Goal: Task Accomplishment & Management: Use online tool/utility

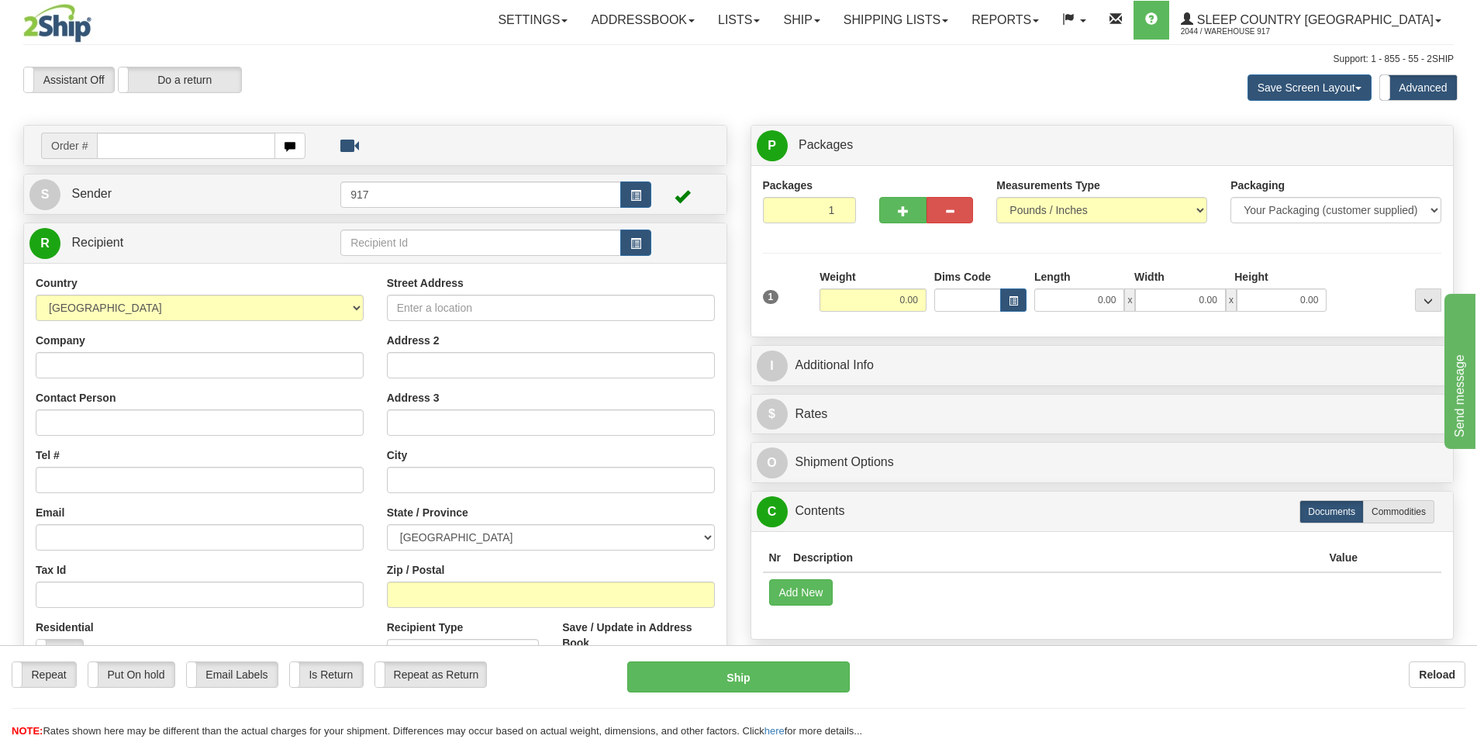
click at [201, 149] on input "text" at bounding box center [186, 146] width 178 height 26
type input "9000I166820"
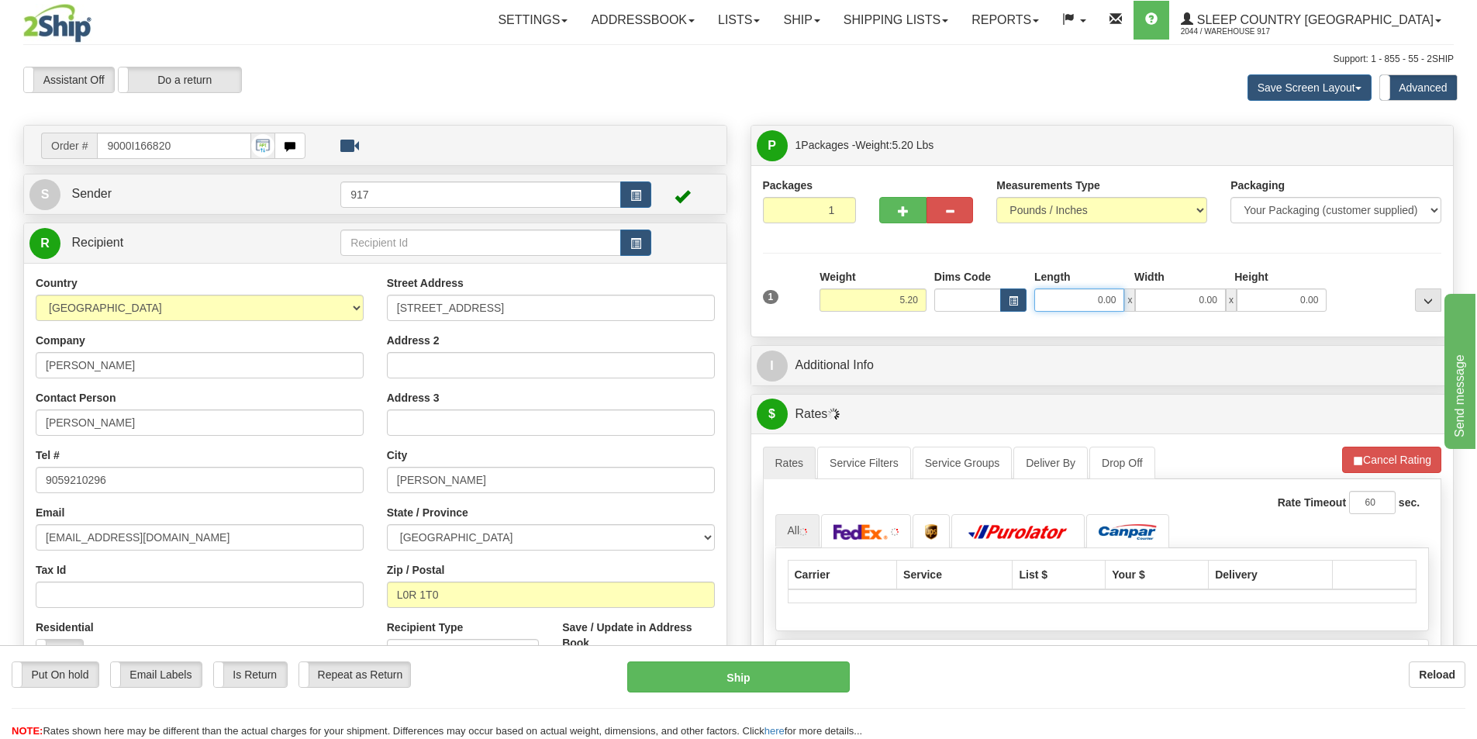
click at [1107, 298] on input "0.00" at bounding box center [1079, 299] width 90 height 23
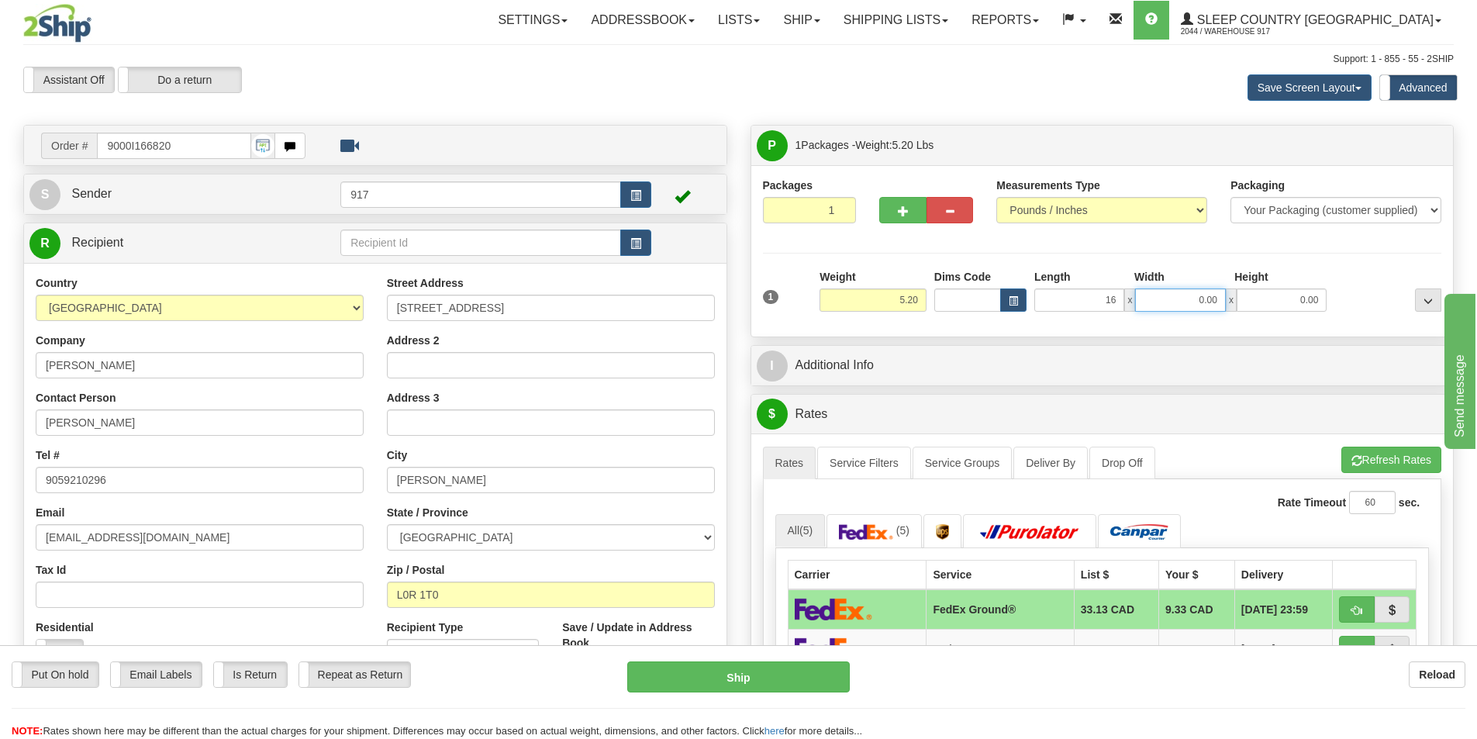
type input "16.00"
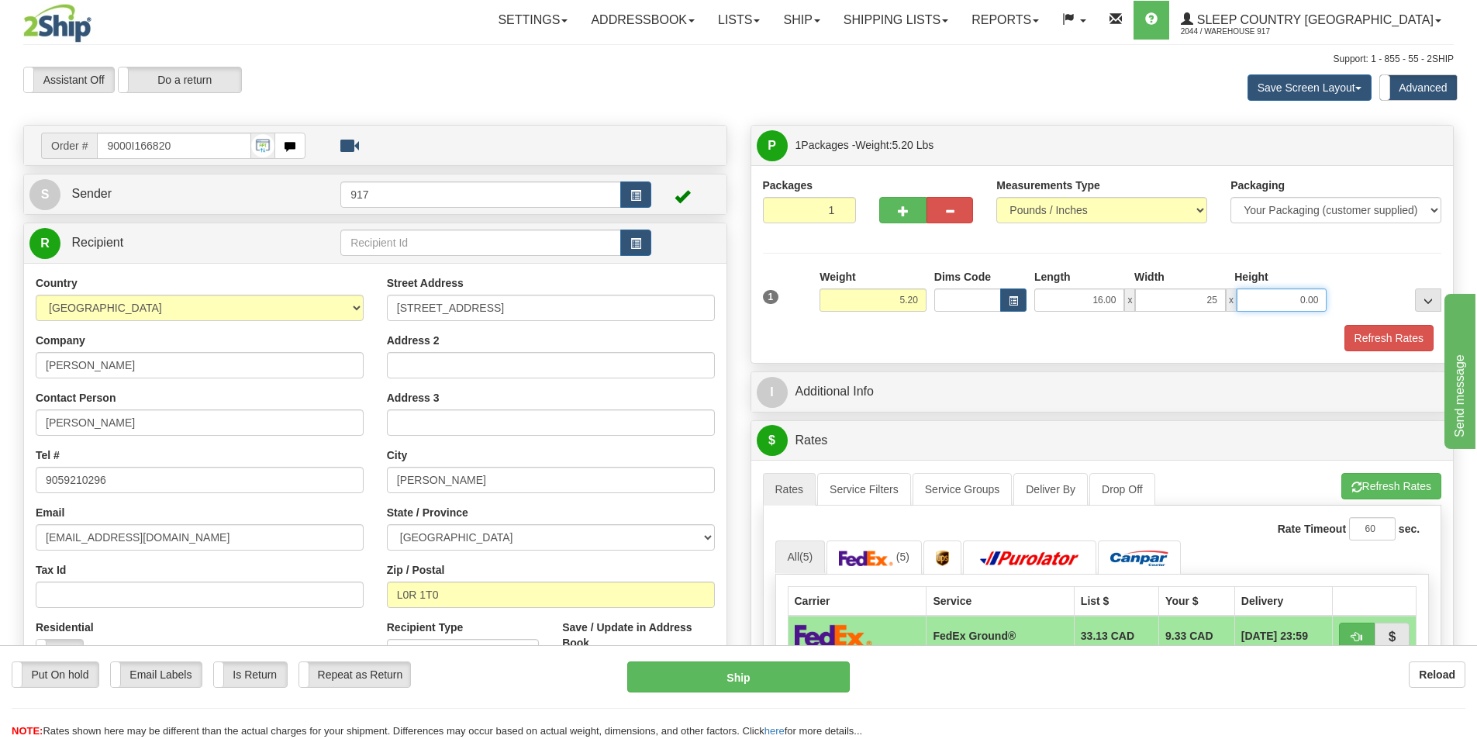
type input "25.00"
type input "7.00"
click at [1376, 343] on button "Refresh Rates" at bounding box center [1388, 338] width 89 height 26
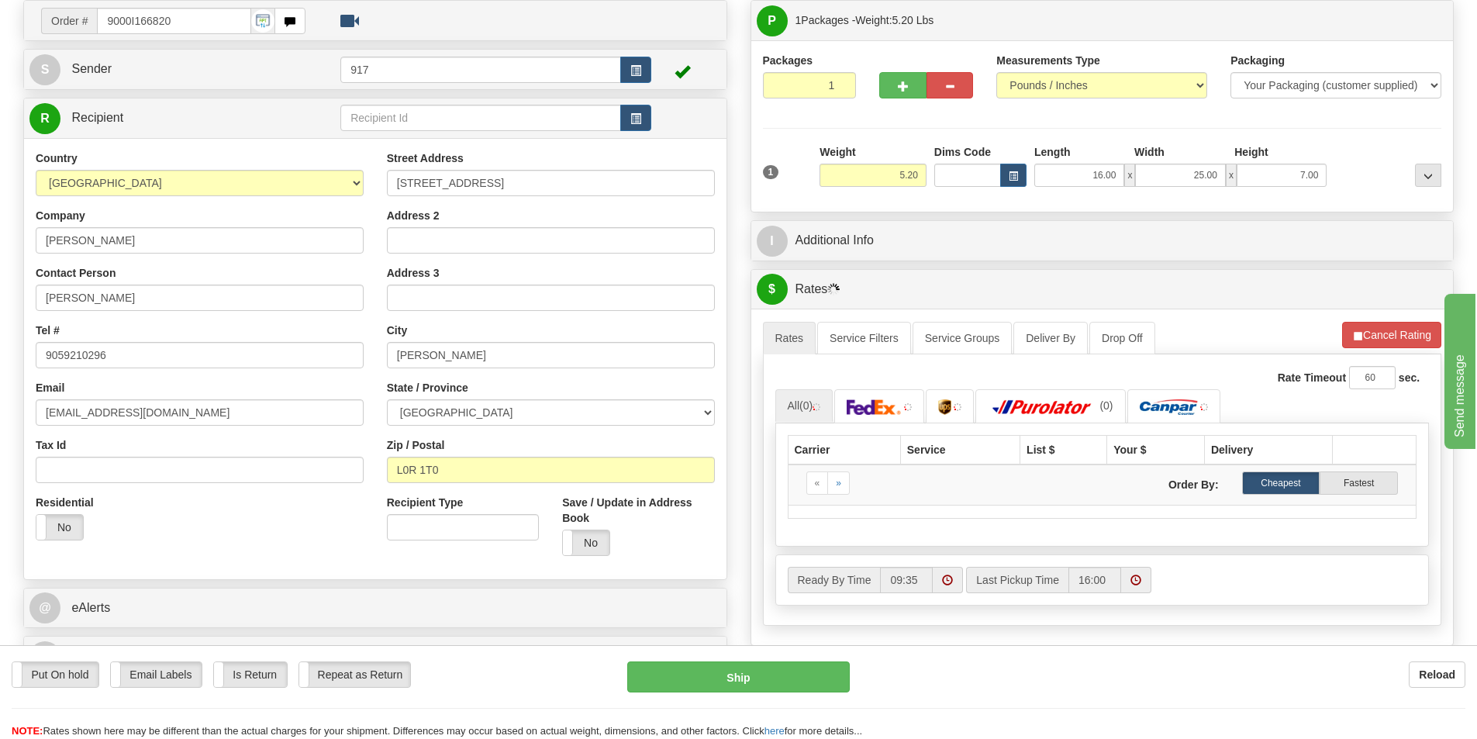
scroll to position [155, 0]
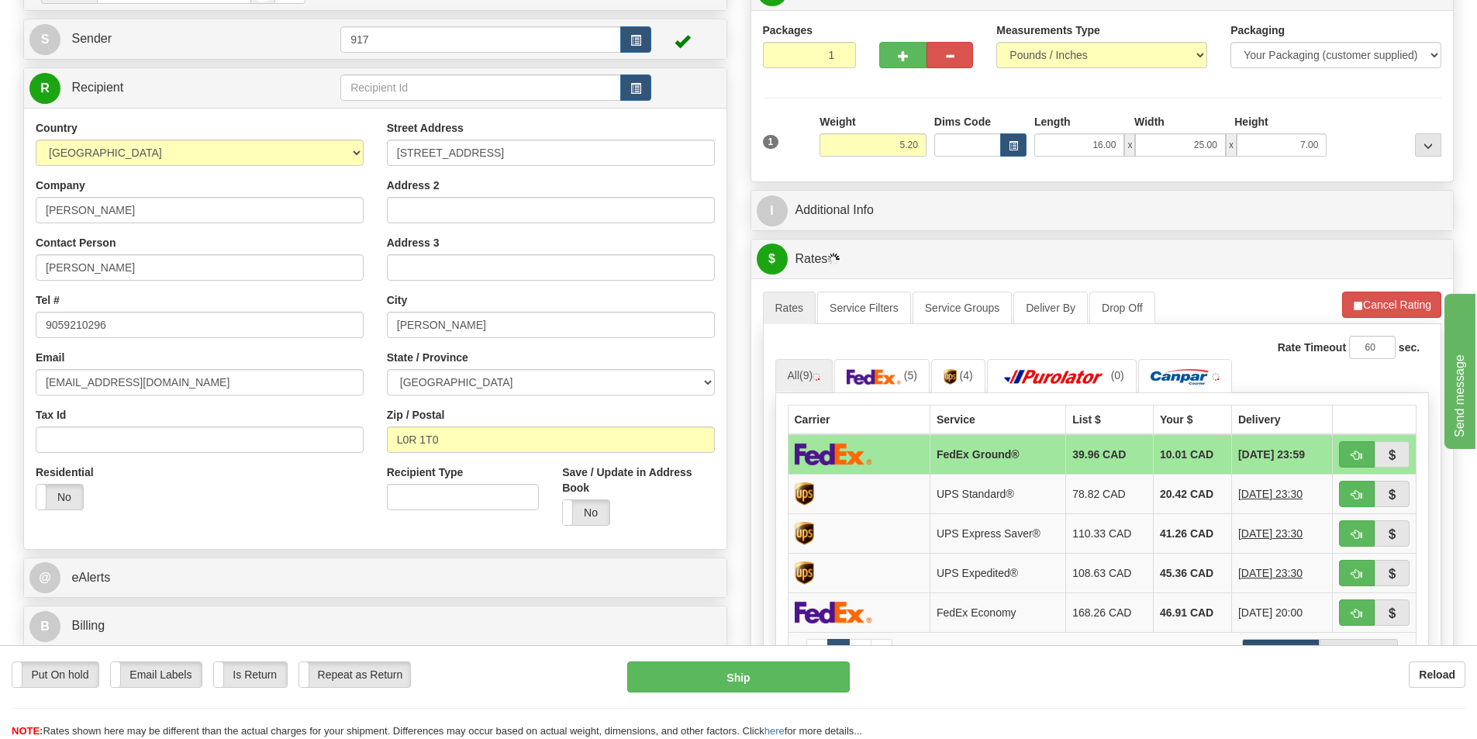
click at [878, 444] on td at bounding box center [859, 454] width 142 height 40
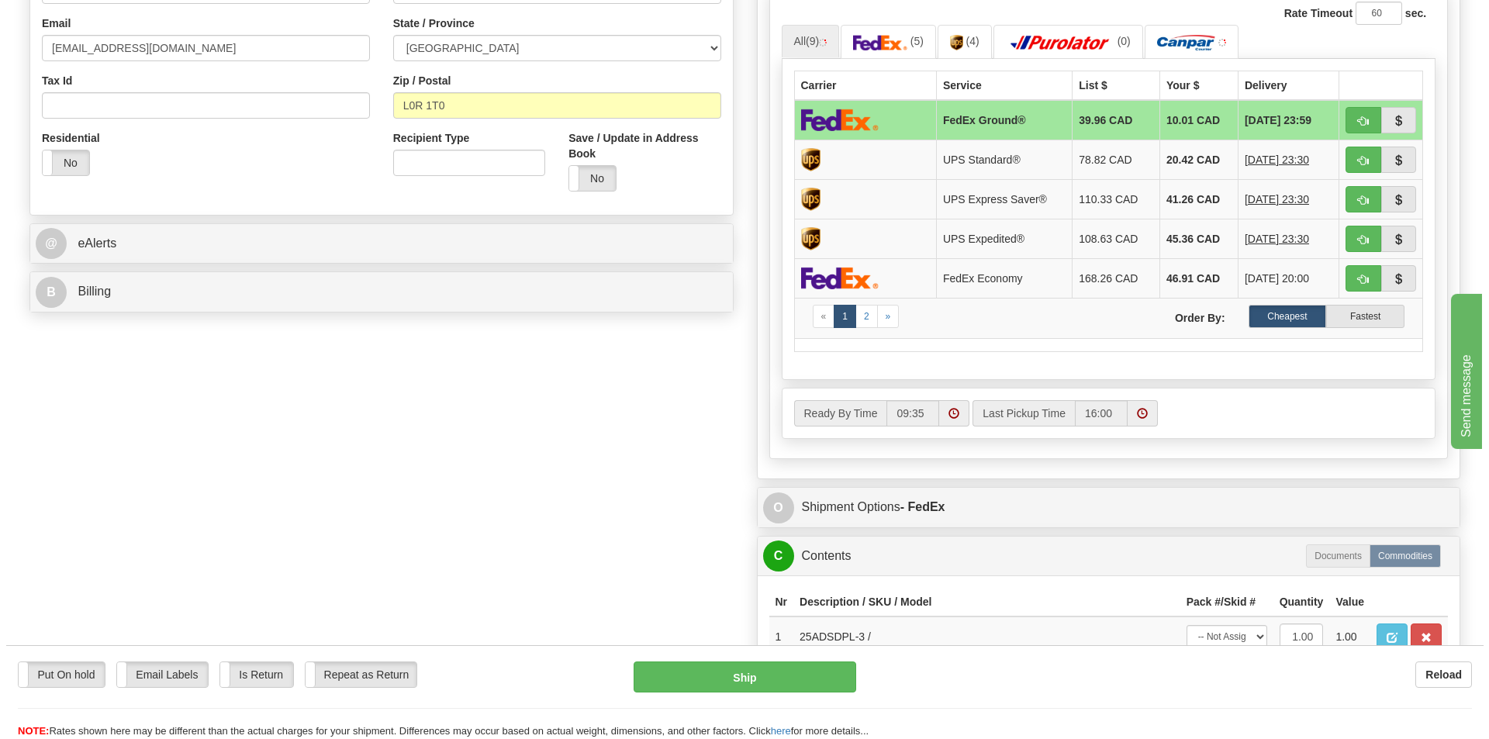
scroll to position [543, 0]
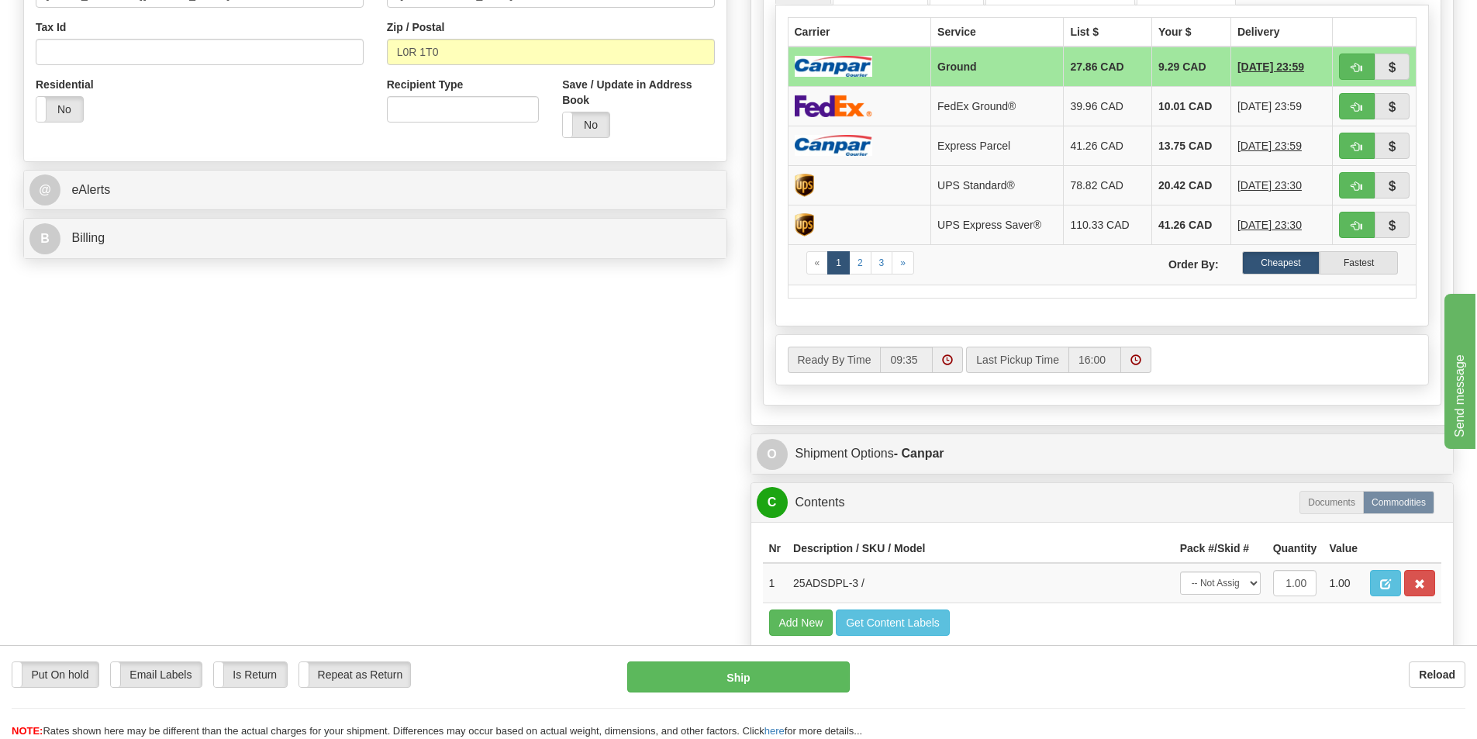
click at [851, 50] on td at bounding box center [859, 67] width 143 height 40
click at [727, 671] on button "Ship" at bounding box center [738, 676] width 223 height 31
type input "1"
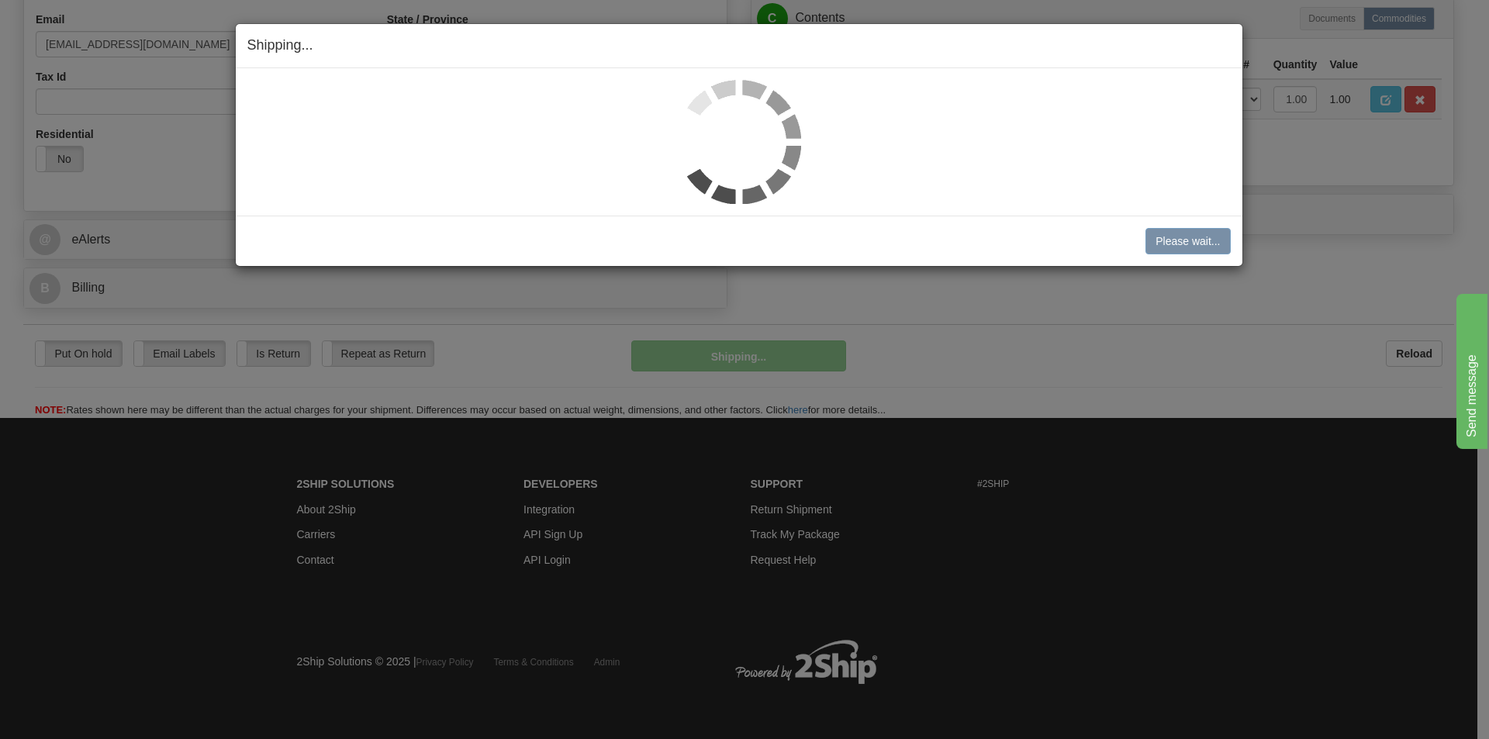
scroll to position [494, 0]
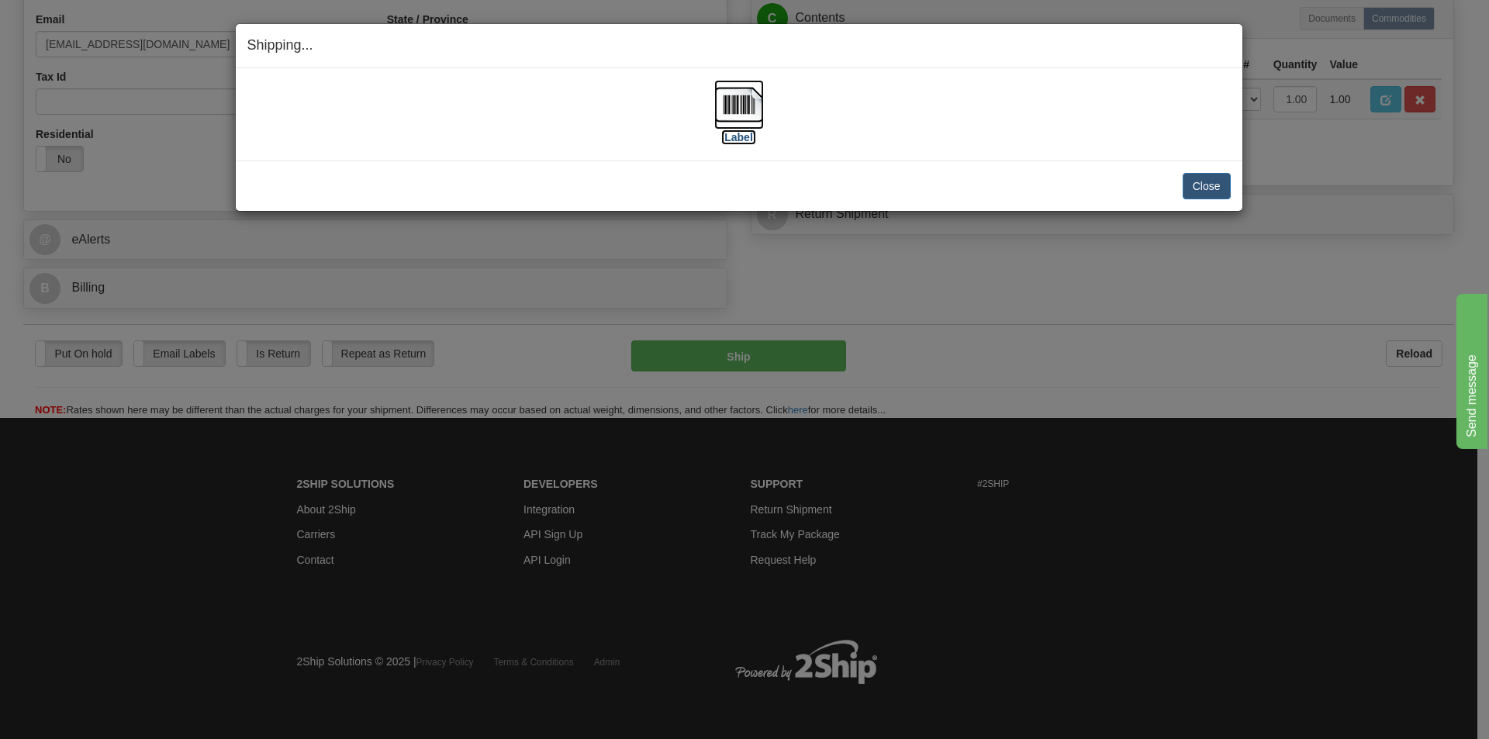
click at [737, 102] on img at bounding box center [739, 105] width 50 height 50
click at [1180, 188] on div "Close Cancel" at bounding box center [738, 186] width 983 height 26
click at [1201, 180] on button "Close" at bounding box center [1206, 186] width 48 height 26
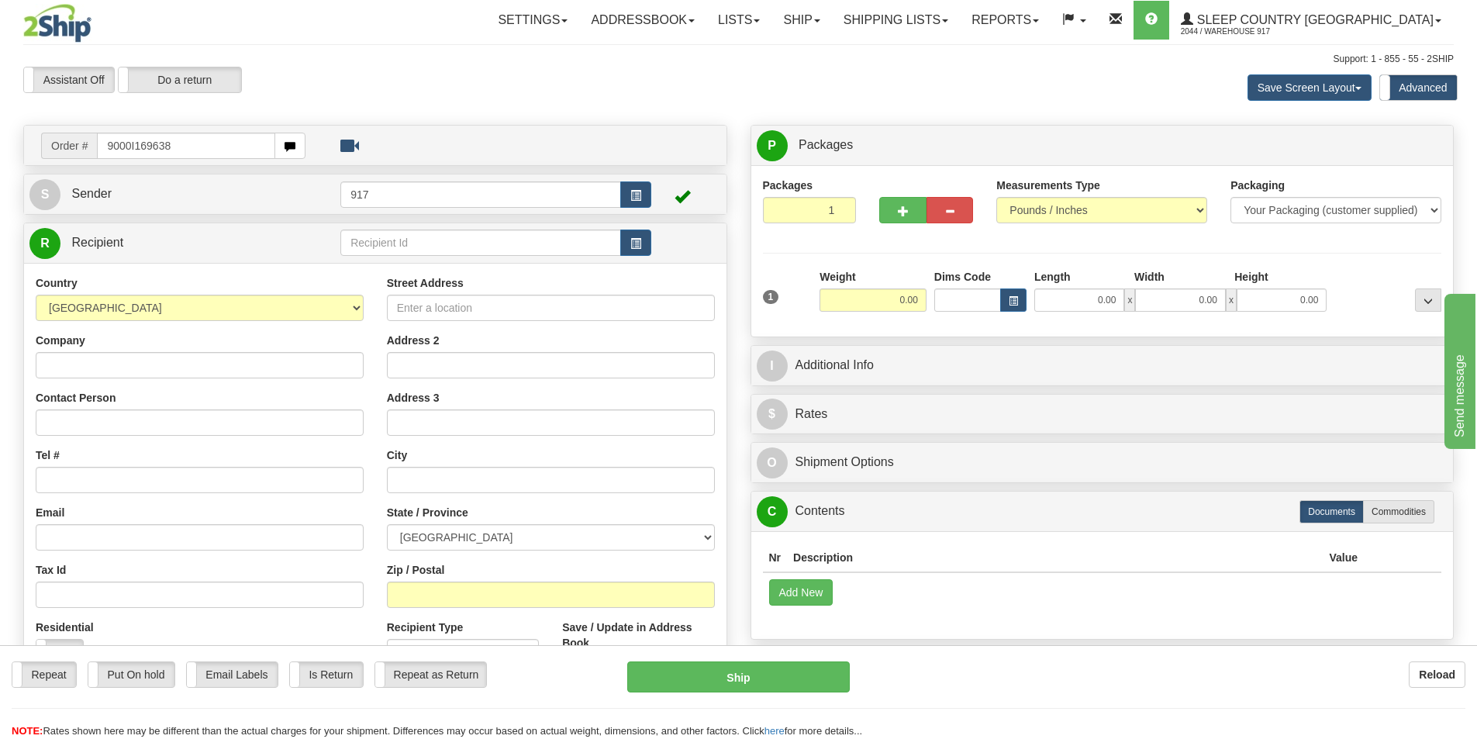
type input "9000I169638"
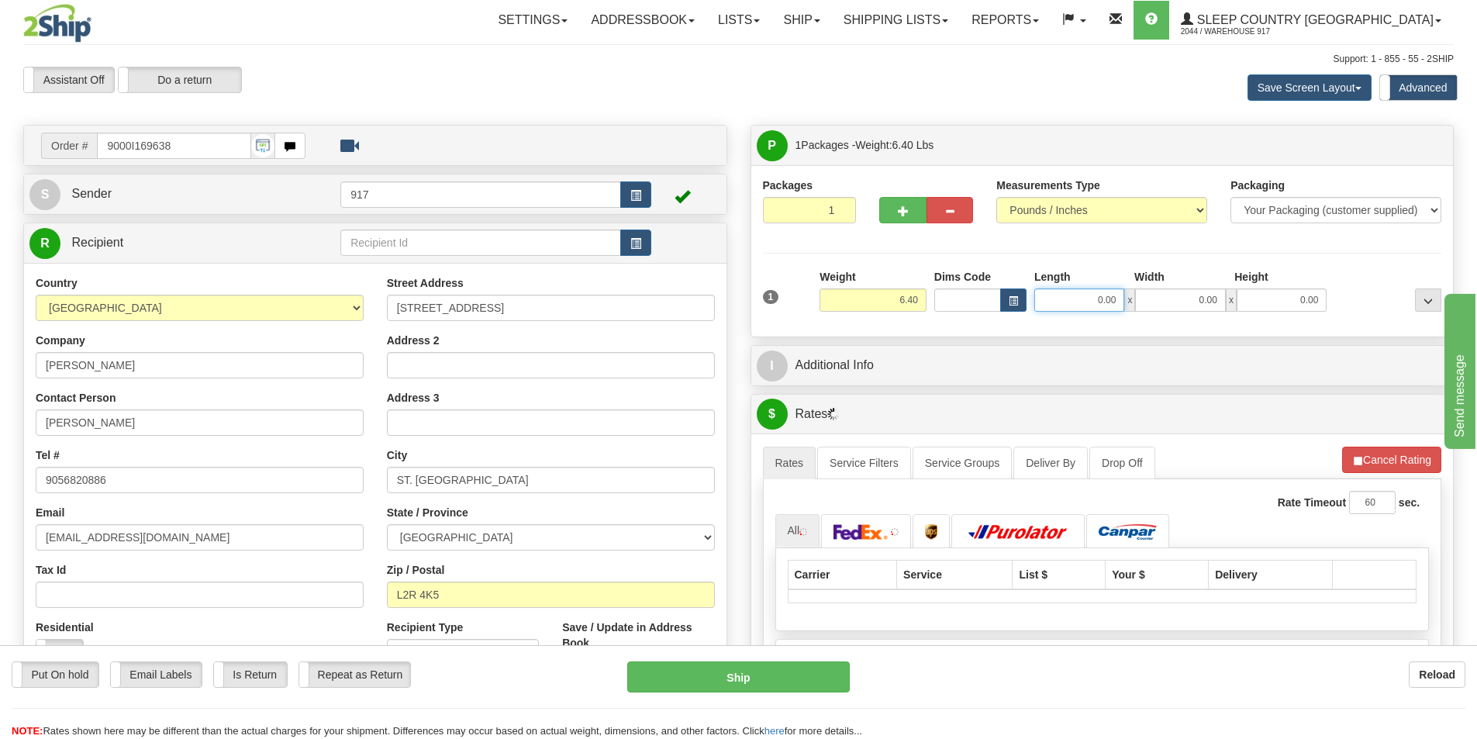
click at [1095, 304] on input "0.00" at bounding box center [1079, 299] width 90 height 23
type input "11.00"
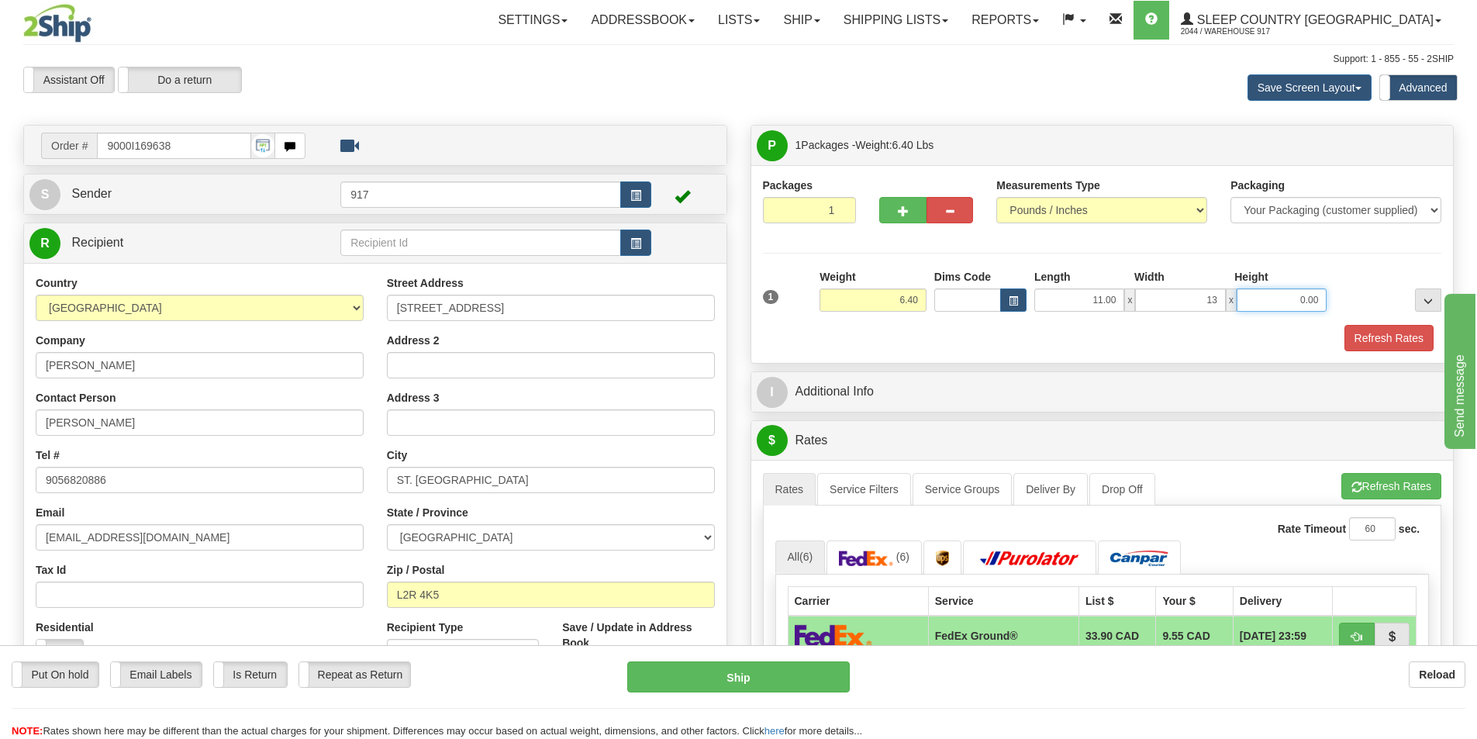
type input "13.00"
type input "4.00"
click at [1360, 330] on button "Refresh Rates" at bounding box center [1388, 338] width 89 height 26
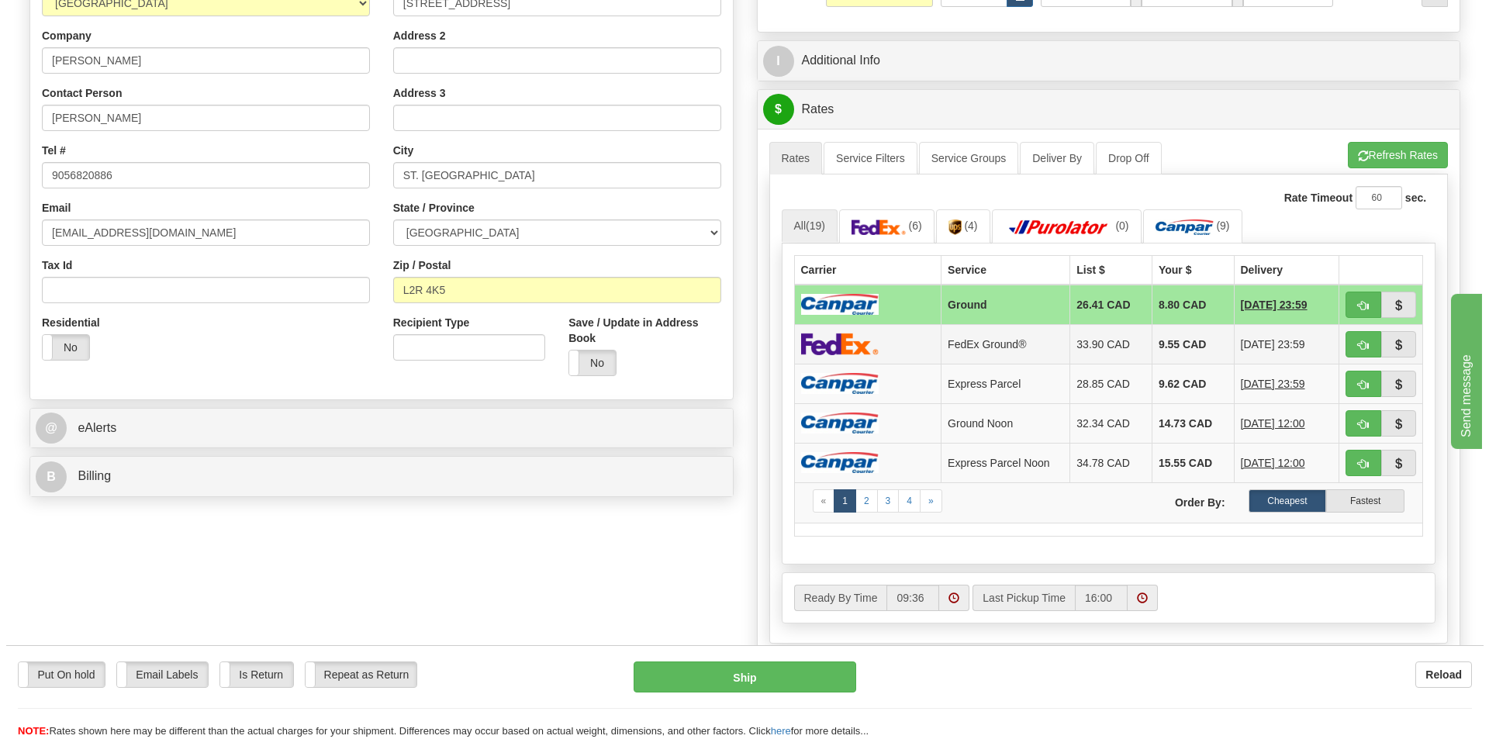
scroll to position [310, 0]
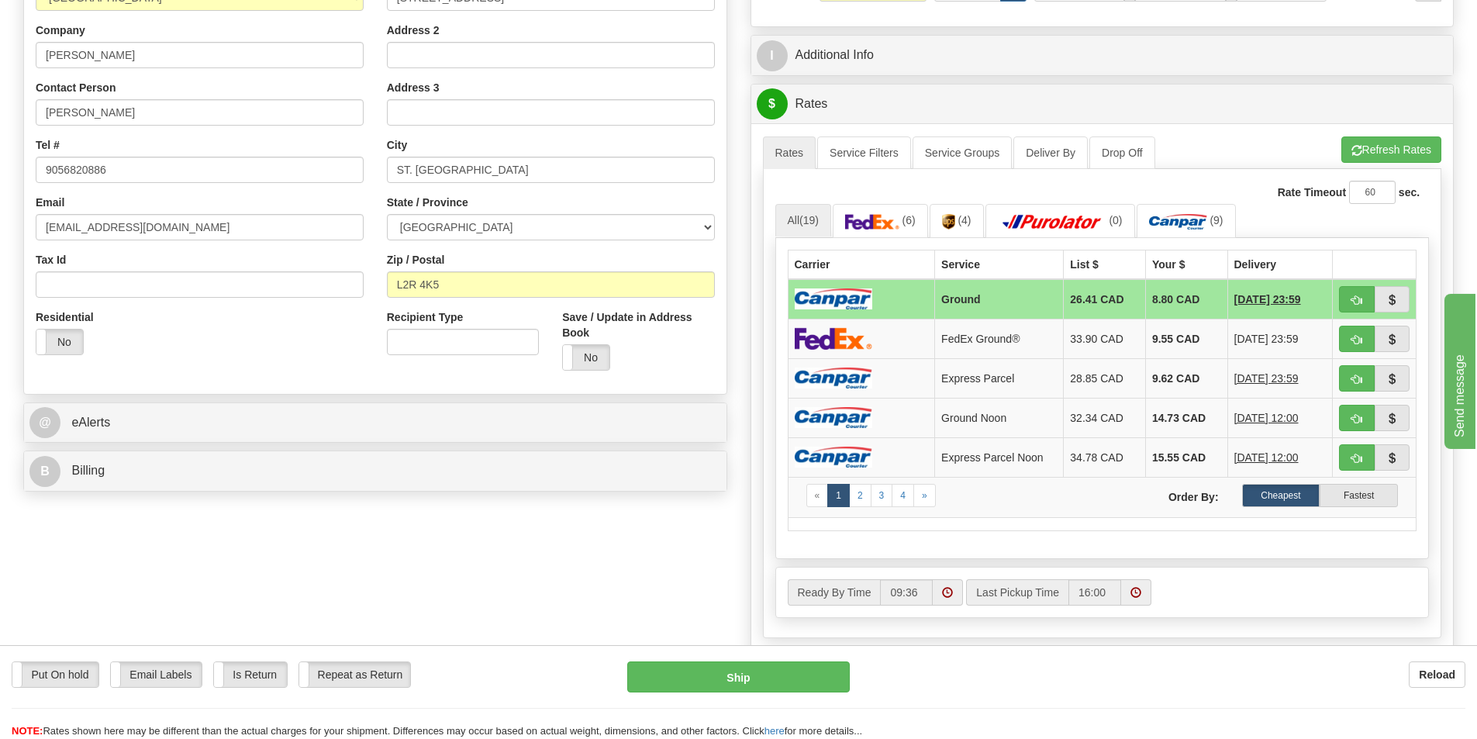
drag, startPoint x: 868, startPoint y: 292, endPoint x: 860, endPoint y: 299, distance: 10.4
click at [867, 292] on img at bounding box center [834, 298] width 78 height 21
click at [731, 677] on button "Ship" at bounding box center [738, 676] width 223 height 31
type input "1"
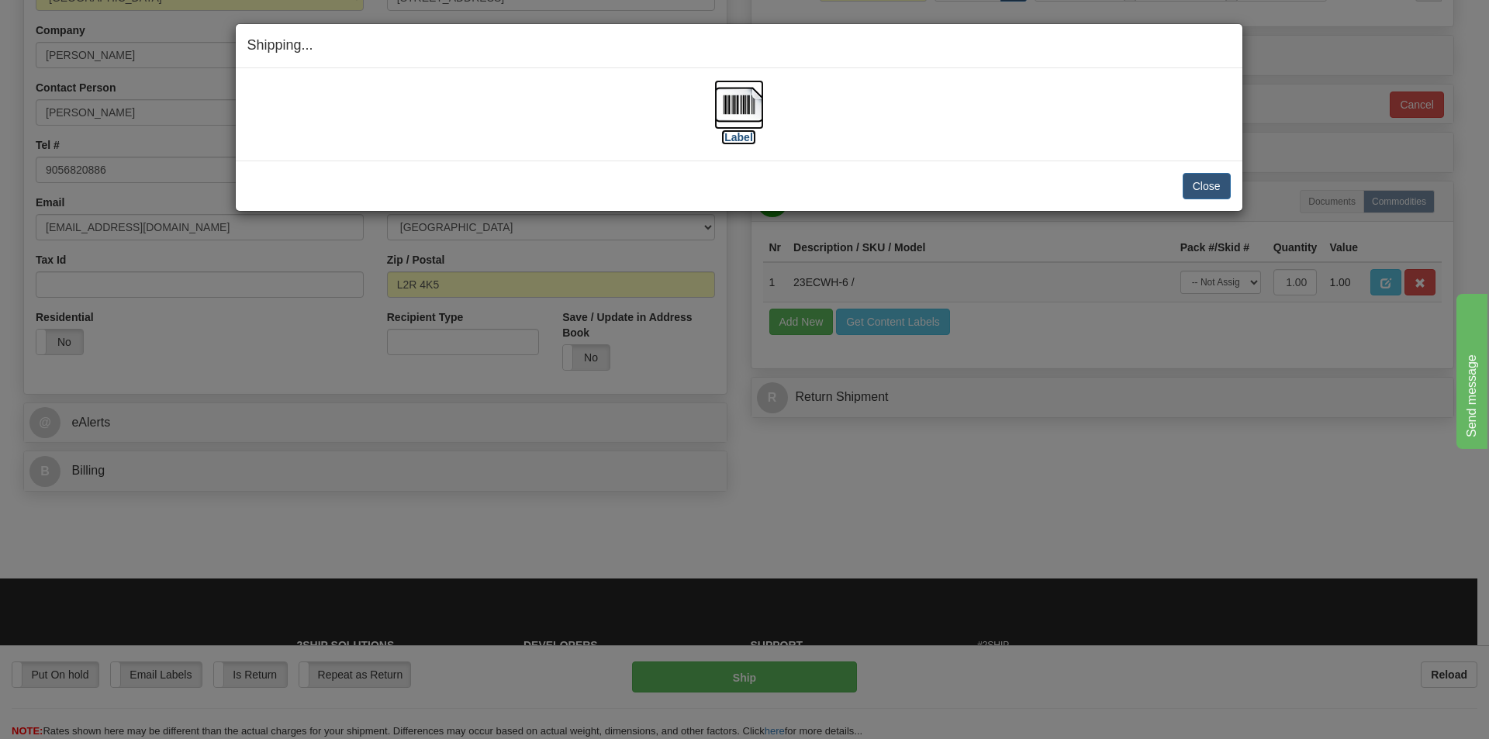
click at [725, 136] on label "[Label]" at bounding box center [739, 137] width 36 height 16
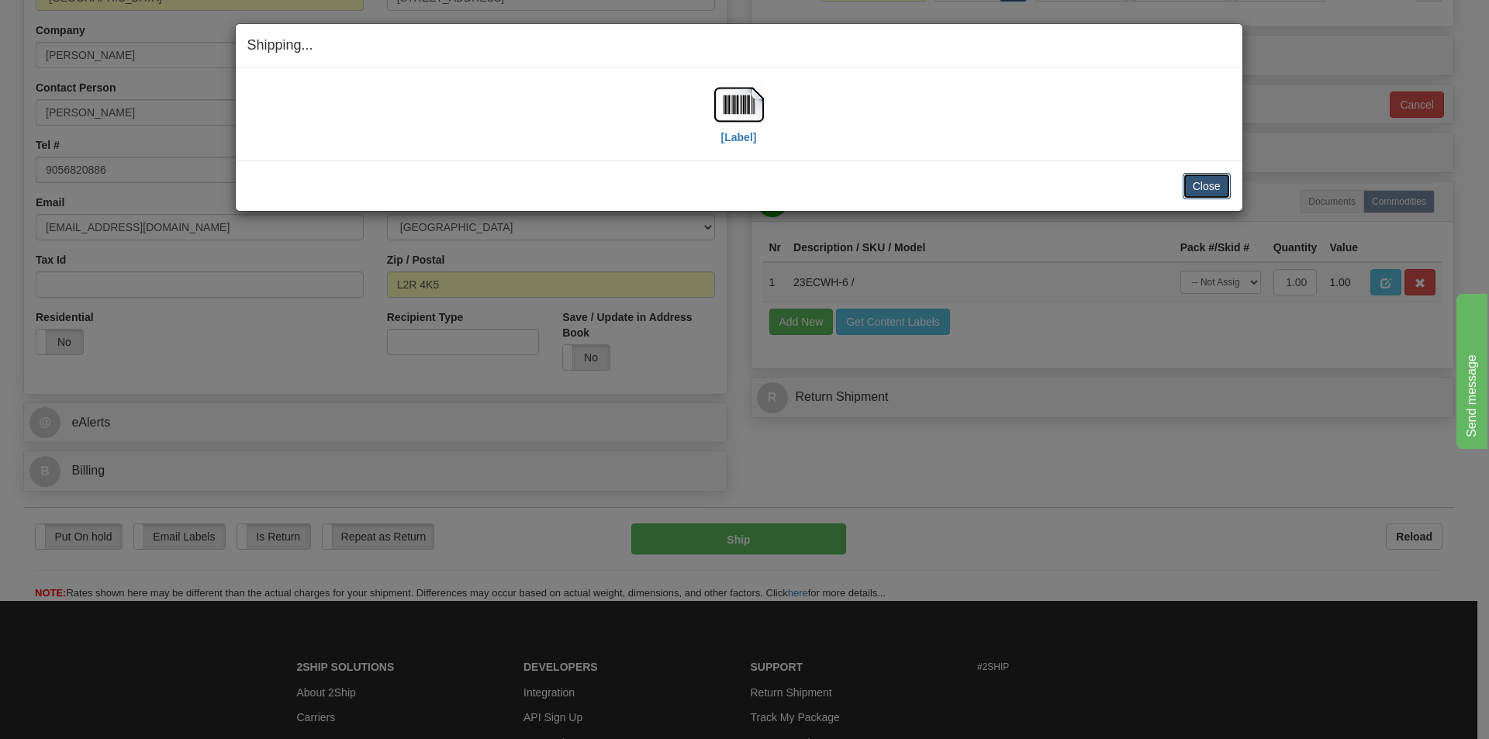
click at [1223, 182] on button "Close" at bounding box center [1206, 186] width 48 height 26
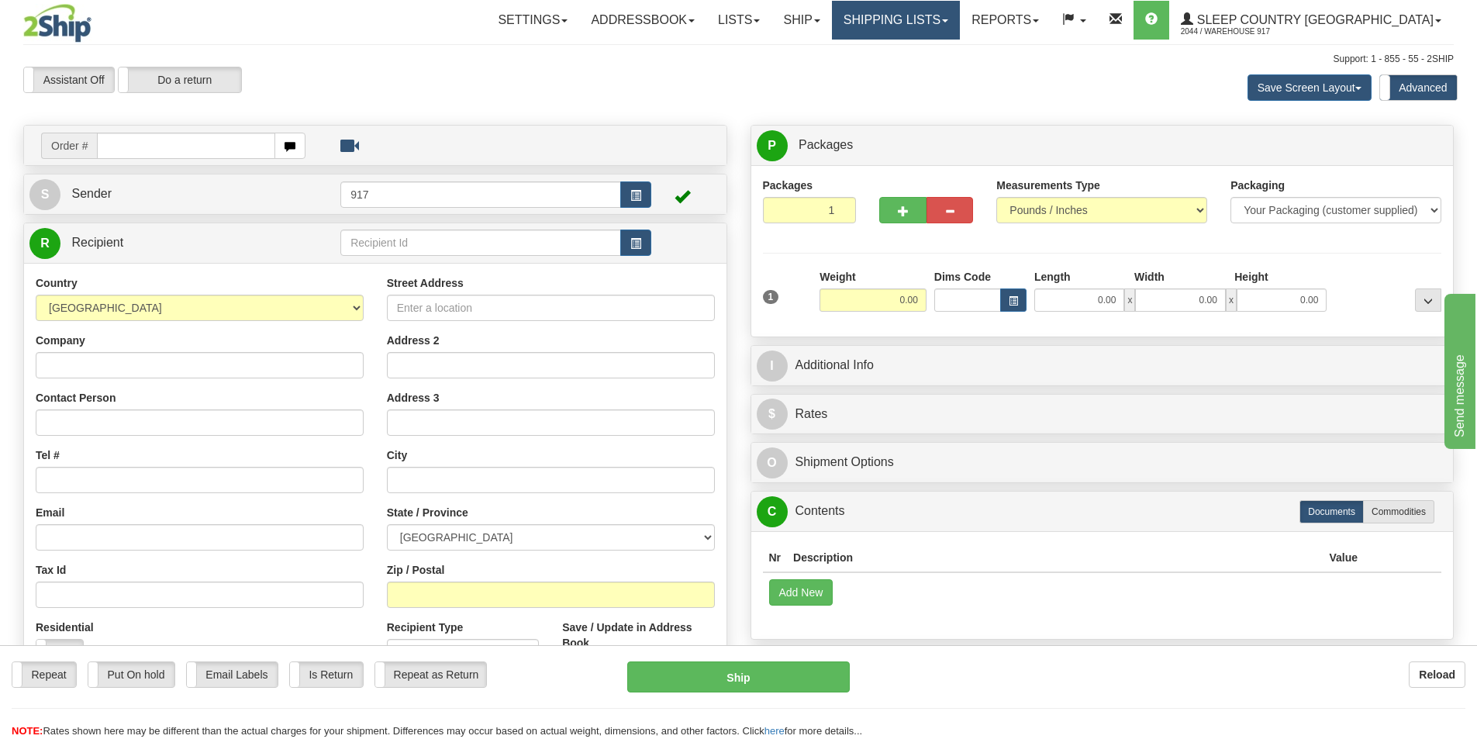
click at [960, 21] on link "Shipping lists" at bounding box center [896, 20] width 128 height 39
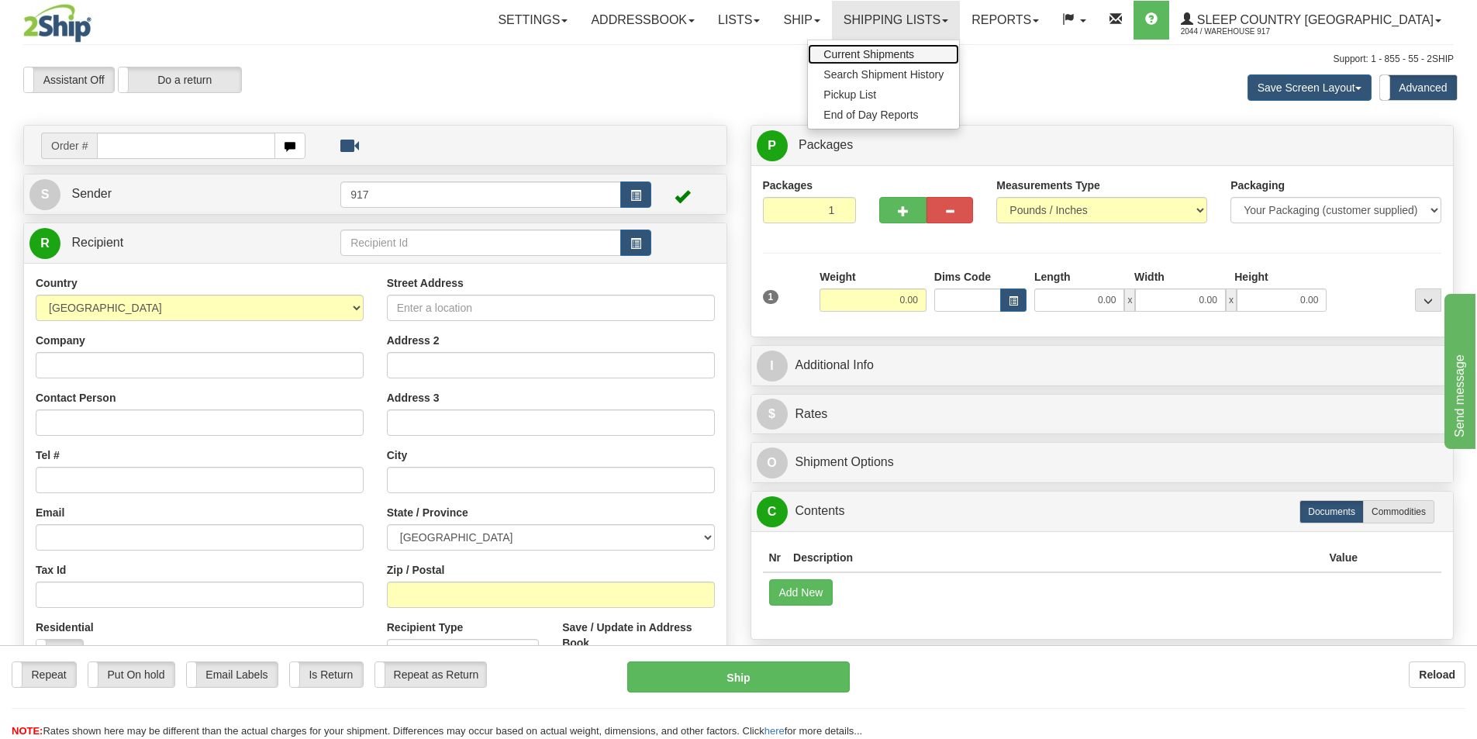
click at [956, 46] on link "Current Shipments" at bounding box center [883, 54] width 151 height 20
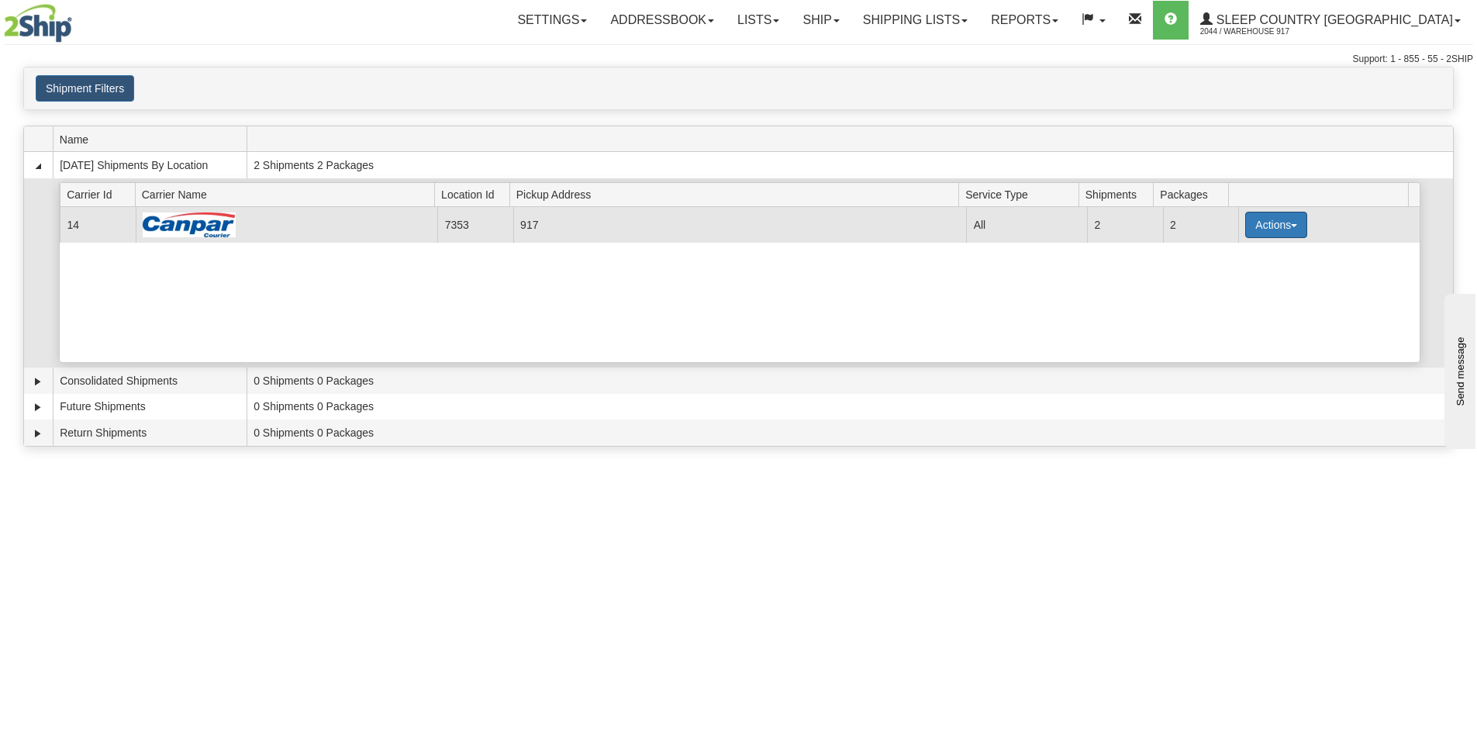
click at [1245, 224] on button "Actions" at bounding box center [1276, 225] width 62 height 26
click at [1216, 268] on span "Close" at bounding box center [1216, 273] width 36 height 11
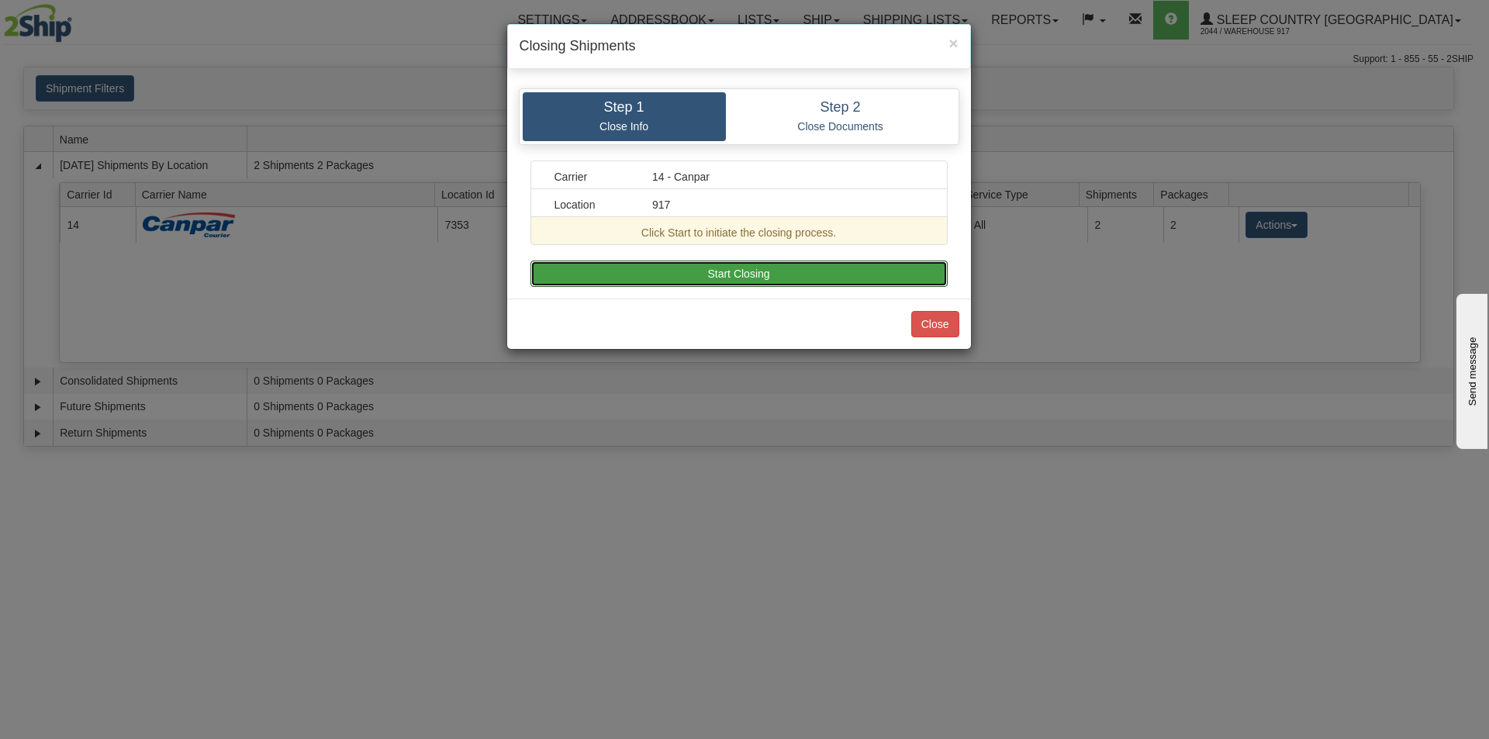
drag, startPoint x: 716, startPoint y: 278, endPoint x: 737, endPoint y: 285, distance: 21.8
click at [716, 278] on button "Start Closing" at bounding box center [738, 274] width 417 height 26
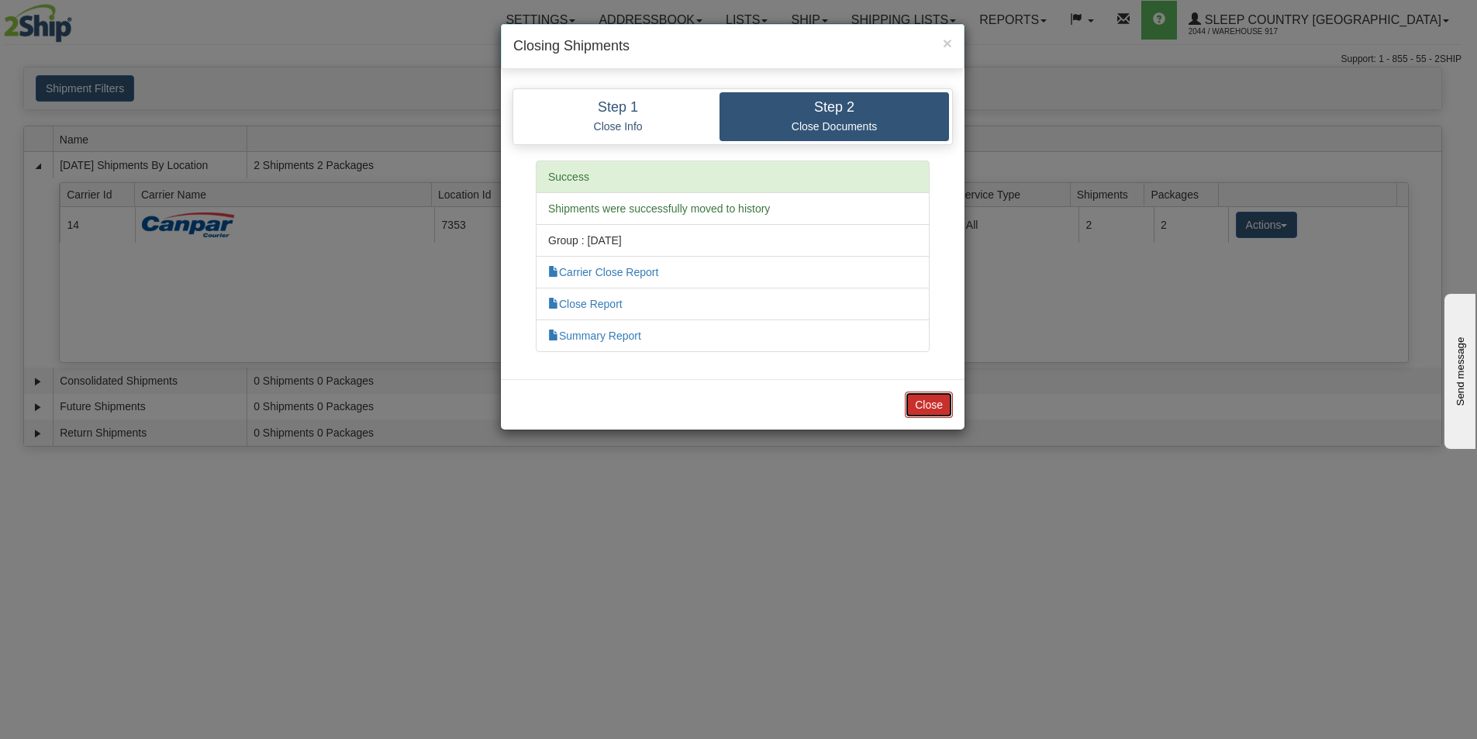
click at [926, 409] on button "Close" at bounding box center [929, 405] width 48 height 26
